Goal: Information Seeking & Learning: Find contact information

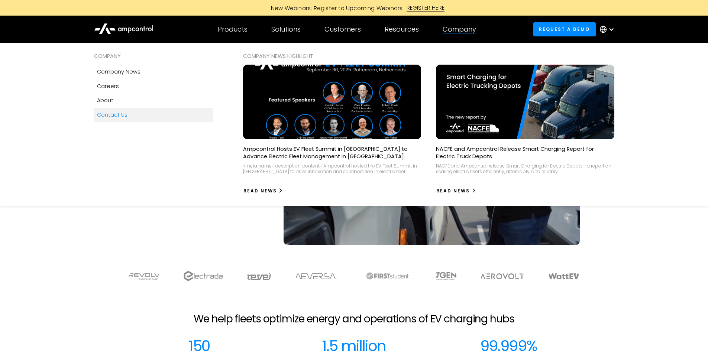
click at [131, 117] on link "Contact Us" at bounding box center [153, 115] width 119 height 14
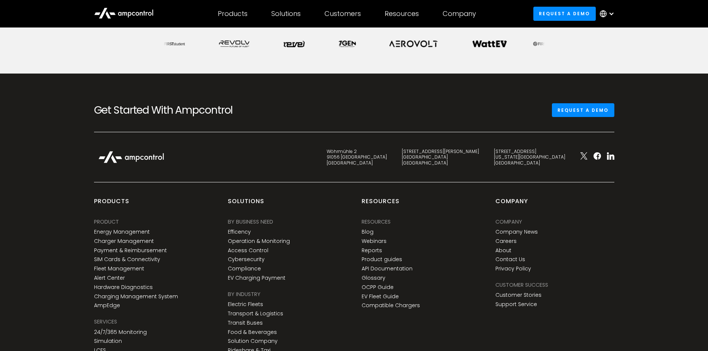
scroll to position [409, 0]
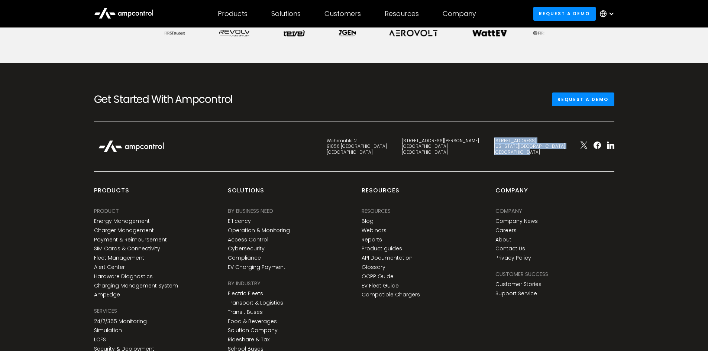
drag, startPoint x: 552, startPoint y: 151, endPoint x: 525, endPoint y: 142, distance: 28.2
click at [525, 142] on div "[STREET_ADDRESS][US_STATE]" at bounding box center [530, 146] width 86 height 17
copy div "[STREET_ADDRESS][US_STATE]"
